Goal: Navigation & Orientation: Find specific page/section

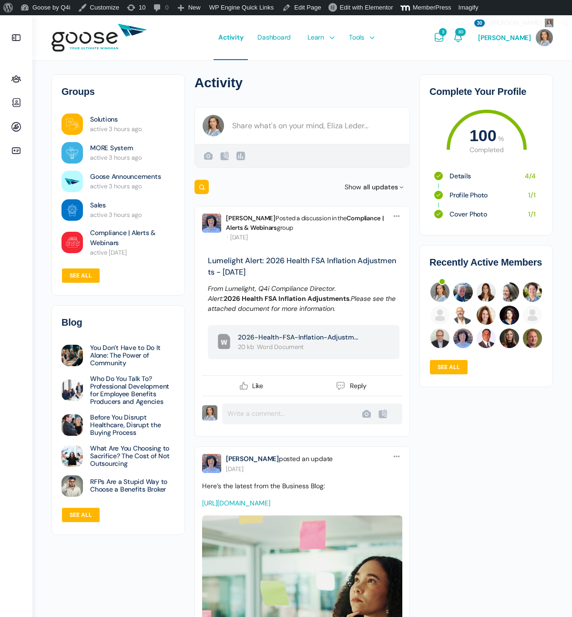
click at [290, 40] on e-page-transition at bounding box center [286, 308] width 572 height 617
click at [284, 38] on e-page-transition at bounding box center [286, 308] width 572 height 617
click at [290, 33] on e-page-transition at bounding box center [286, 308] width 572 height 617
click at [290, 44] on span "Dashboard" at bounding box center [273, 37] width 33 height 45
